Goal: Go to known website: Go to known website

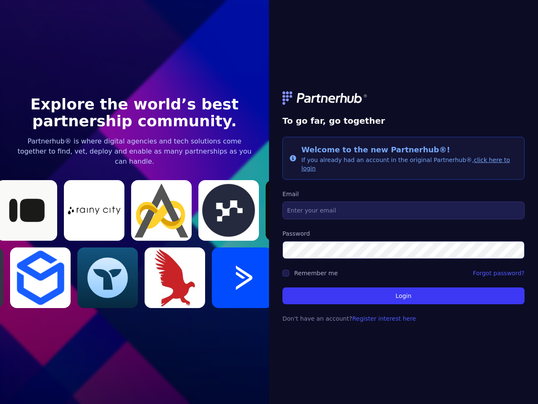
click at [404, 102] on link at bounding box center [404, 97] width 242 height 13
